Goal: Transaction & Acquisition: Purchase product/service

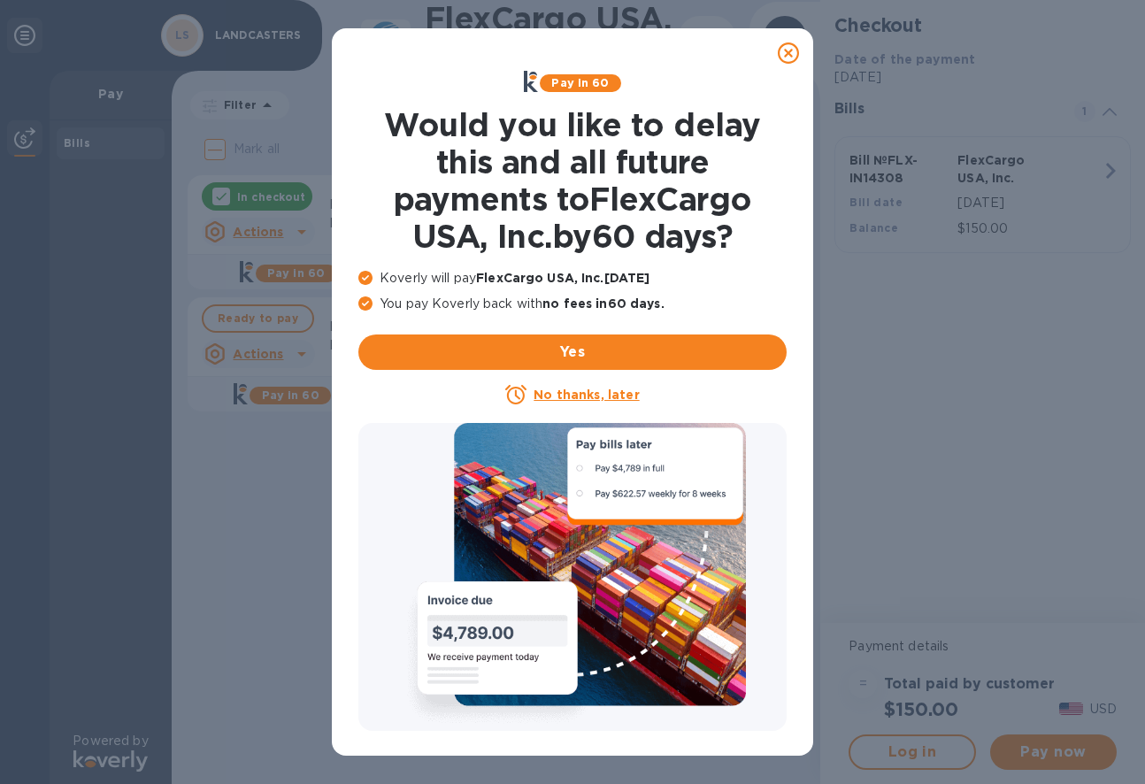
click at [790, 53] on icon at bounding box center [788, 52] width 21 height 21
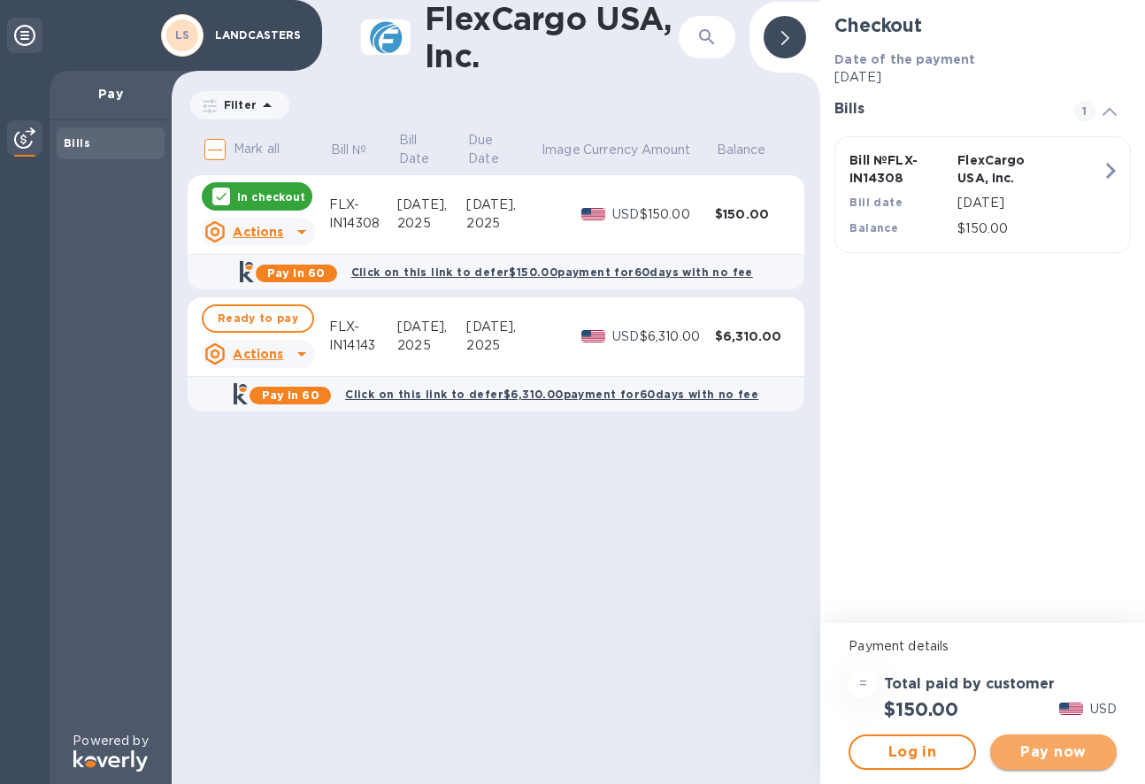
click at [1048, 751] on span "Pay now" at bounding box center [1053, 751] width 98 height 21
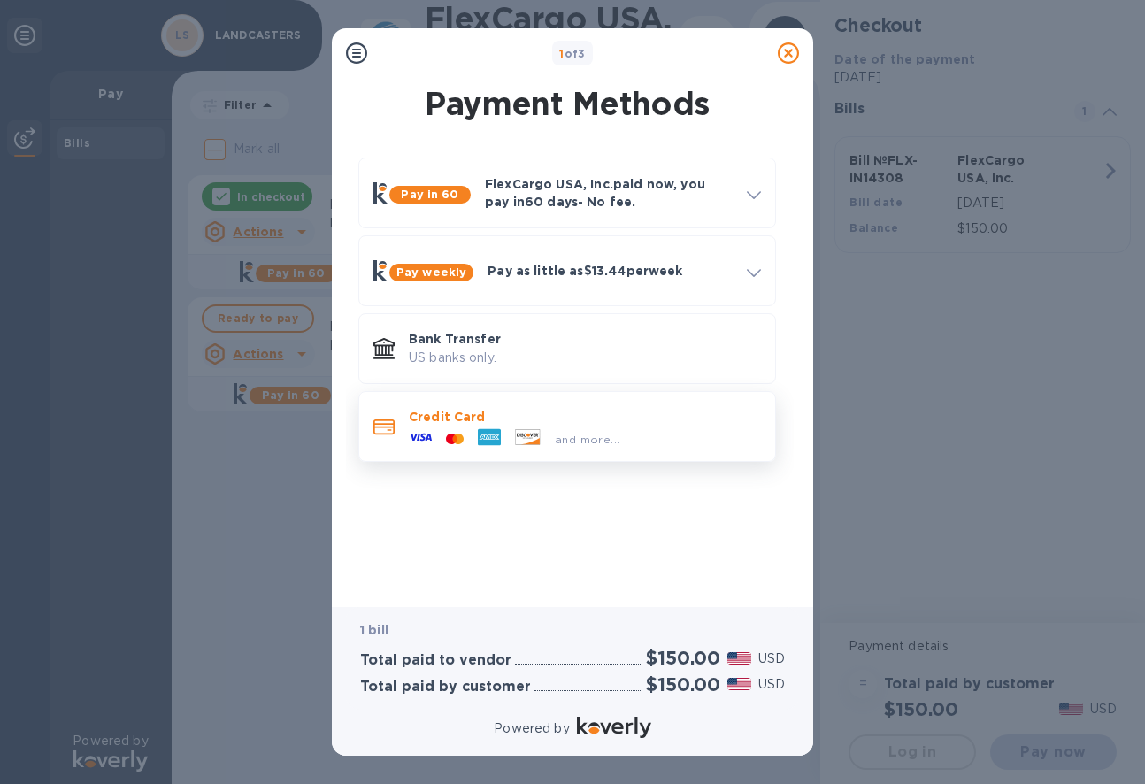
click at [455, 428] on div "and more..." at bounding box center [514, 439] width 225 height 27
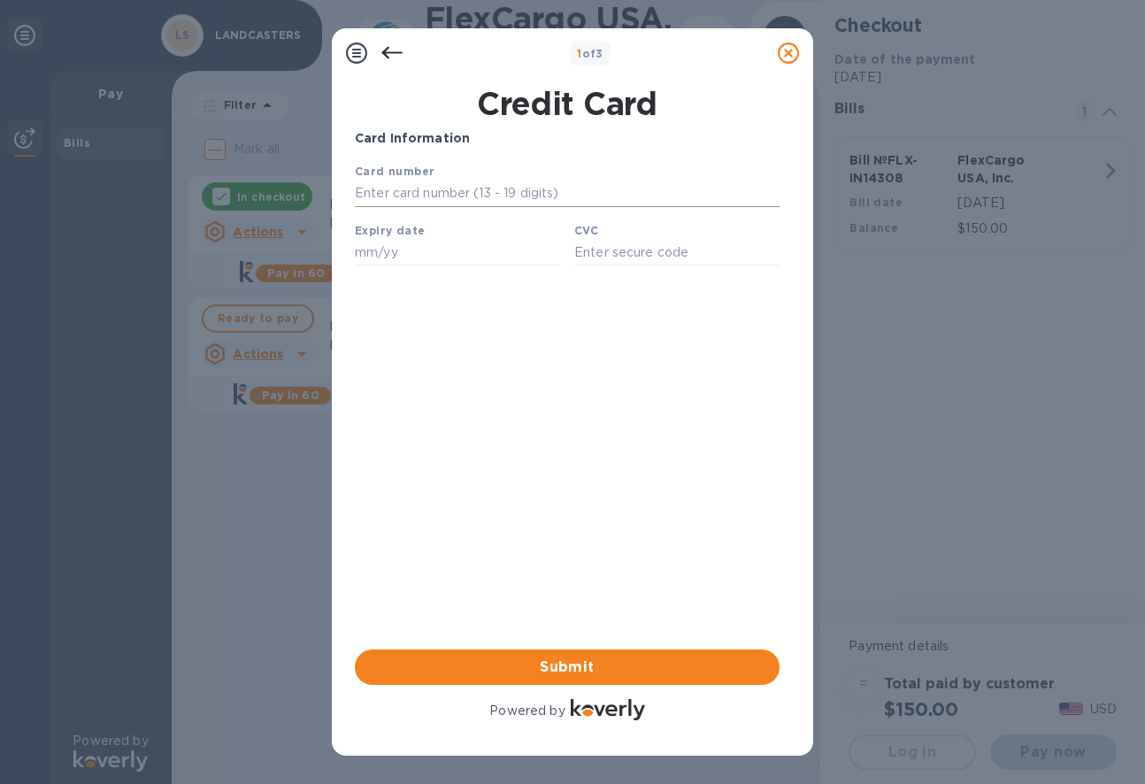
click at [436, 196] on input "text" at bounding box center [567, 193] width 425 height 27
type input "[CREDIT_CARD_NUMBER]"
click at [386, 258] on input "text" at bounding box center [457, 252] width 205 height 27
type input "04/29"
click at [625, 257] on input "text" at bounding box center [676, 252] width 205 height 27
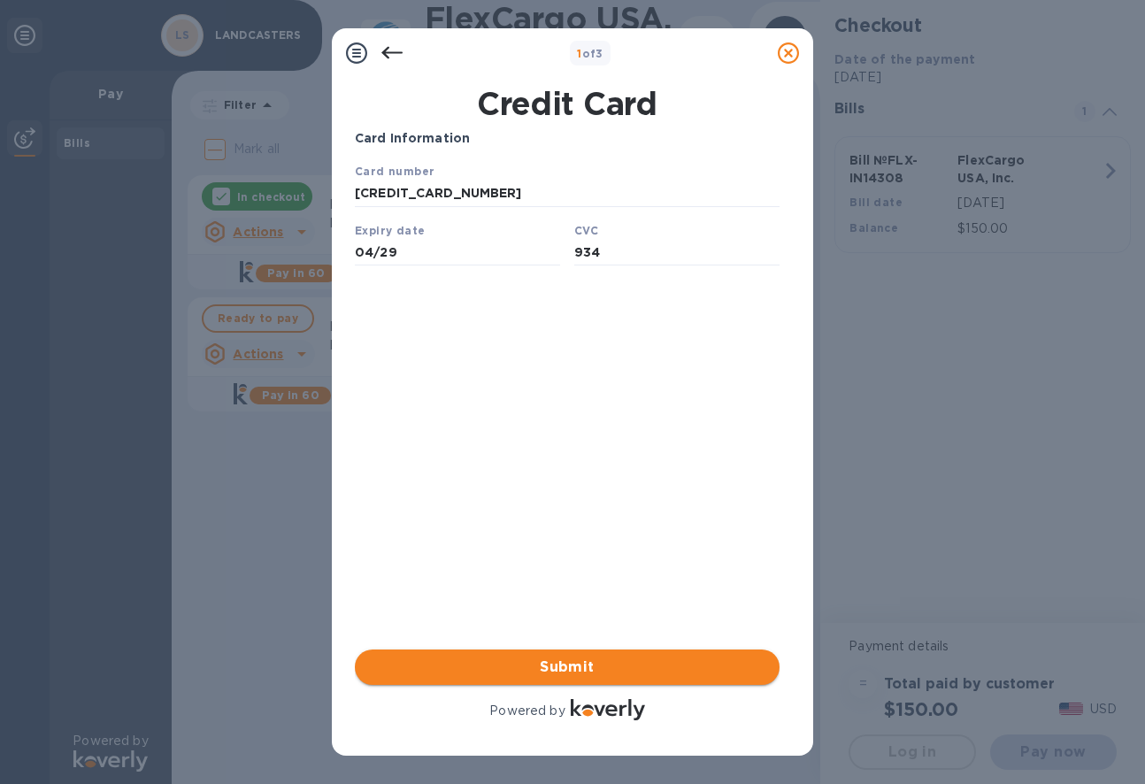
type input "934"
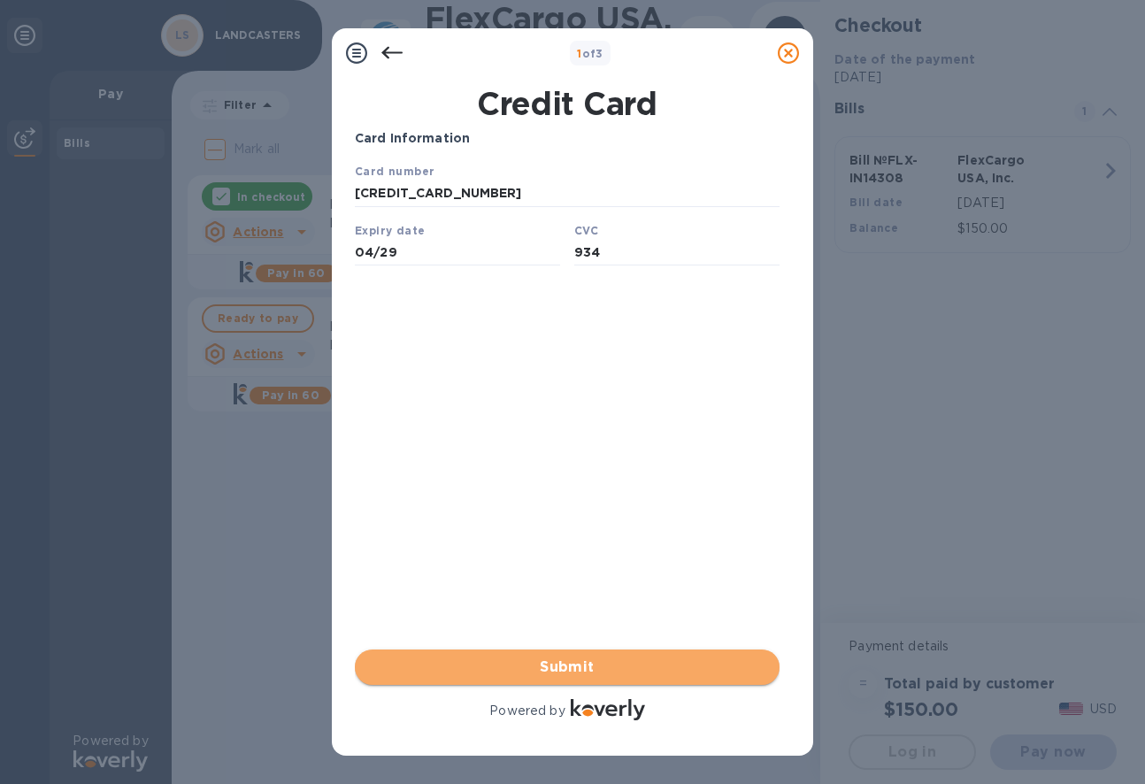
click at [545, 667] on span "Submit" at bounding box center [567, 666] width 396 height 21
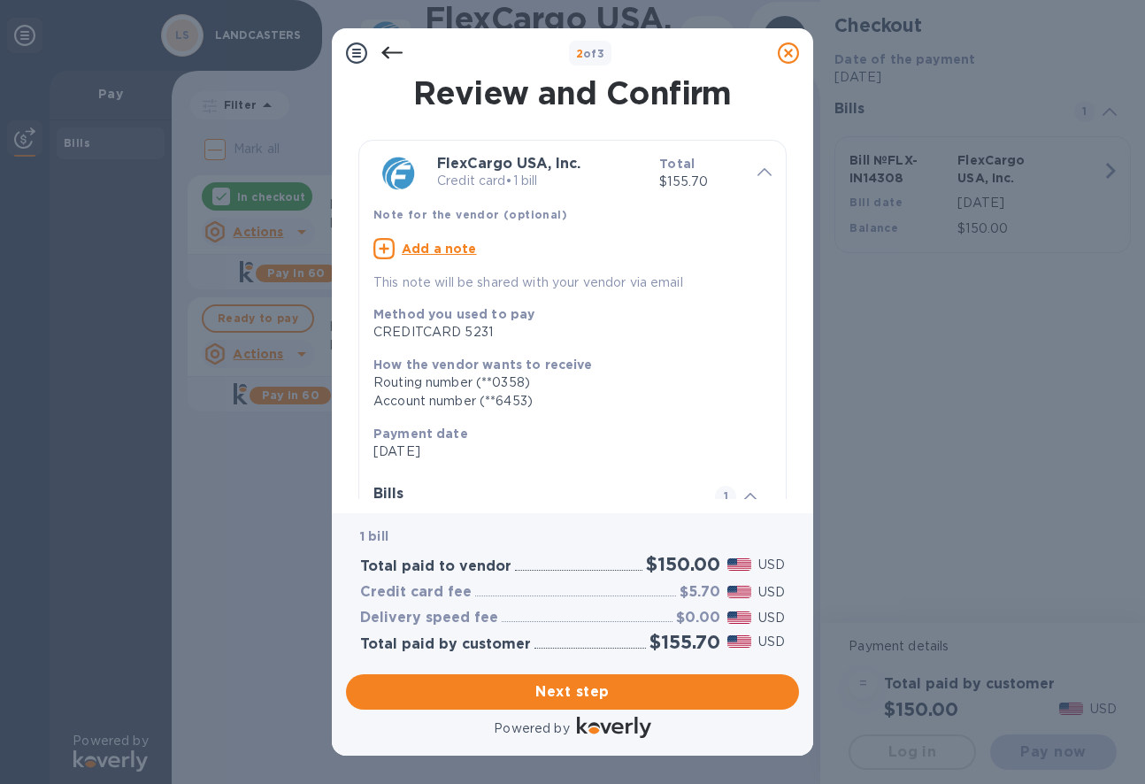
click at [389, 50] on icon at bounding box center [391, 52] width 21 height 21
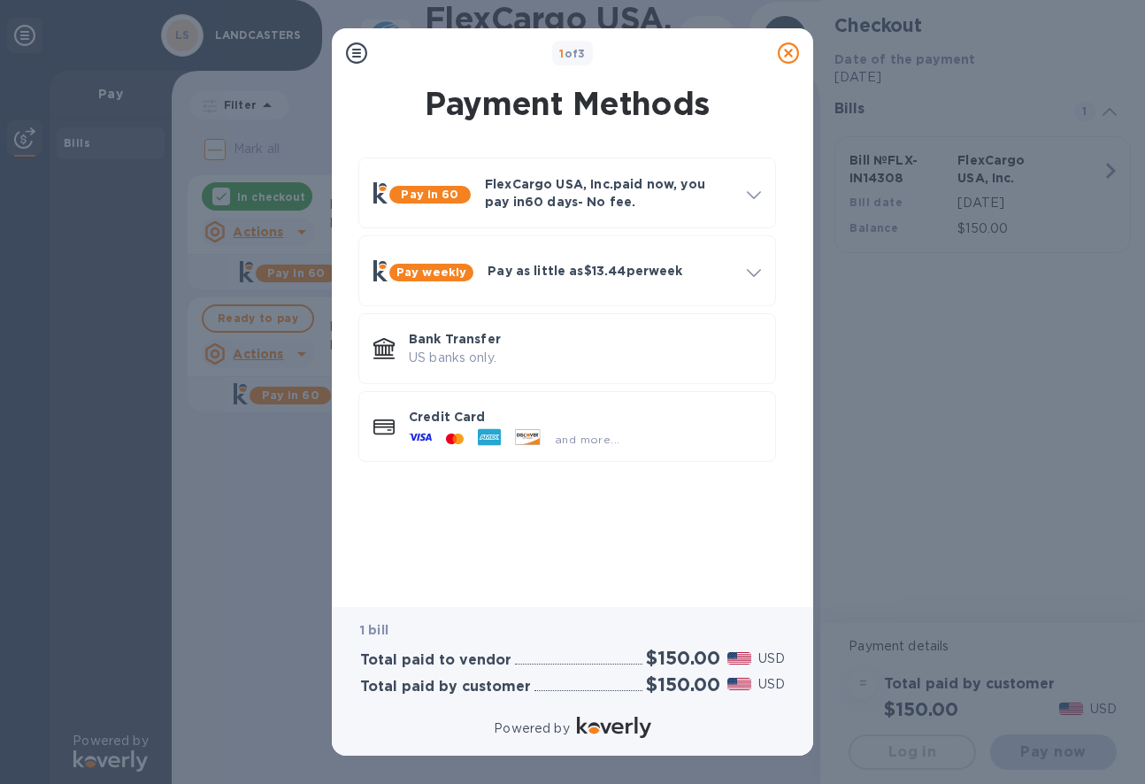
click at [787, 57] on icon at bounding box center [788, 52] width 21 height 21
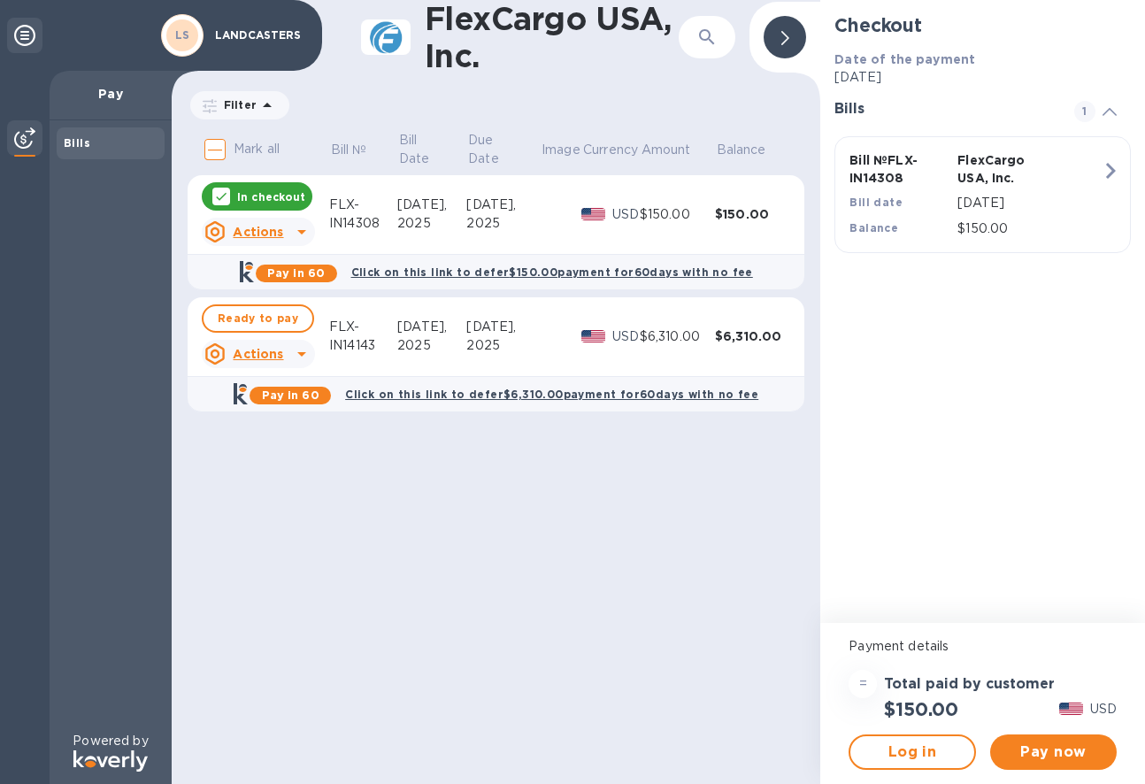
click at [921, 479] on div "Checkout Date of the payment [DATE] Bills 1 Bill № FLX-IN14308 FlexCargo USA, I…" at bounding box center [982, 311] width 325 height 623
click at [509, 510] on div "FlexCargo USA, Inc. ​ Filter Amount Mark all Bill № Bill Date Due Date Image Cu…" at bounding box center [496, 392] width 649 height 784
click at [951, 441] on div "Checkout Date of the payment [DATE] Bills 1 Bill № FLX-IN14308 FlexCargo USA, I…" at bounding box center [982, 311] width 325 height 623
click at [986, 337] on div "Checkout Date of the payment [DATE] Bills 1 Bill № FLX-IN14308 FlexCargo USA, I…" at bounding box center [982, 311] width 325 height 623
